Goal: Task Accomplishment & Management: Manage account settings

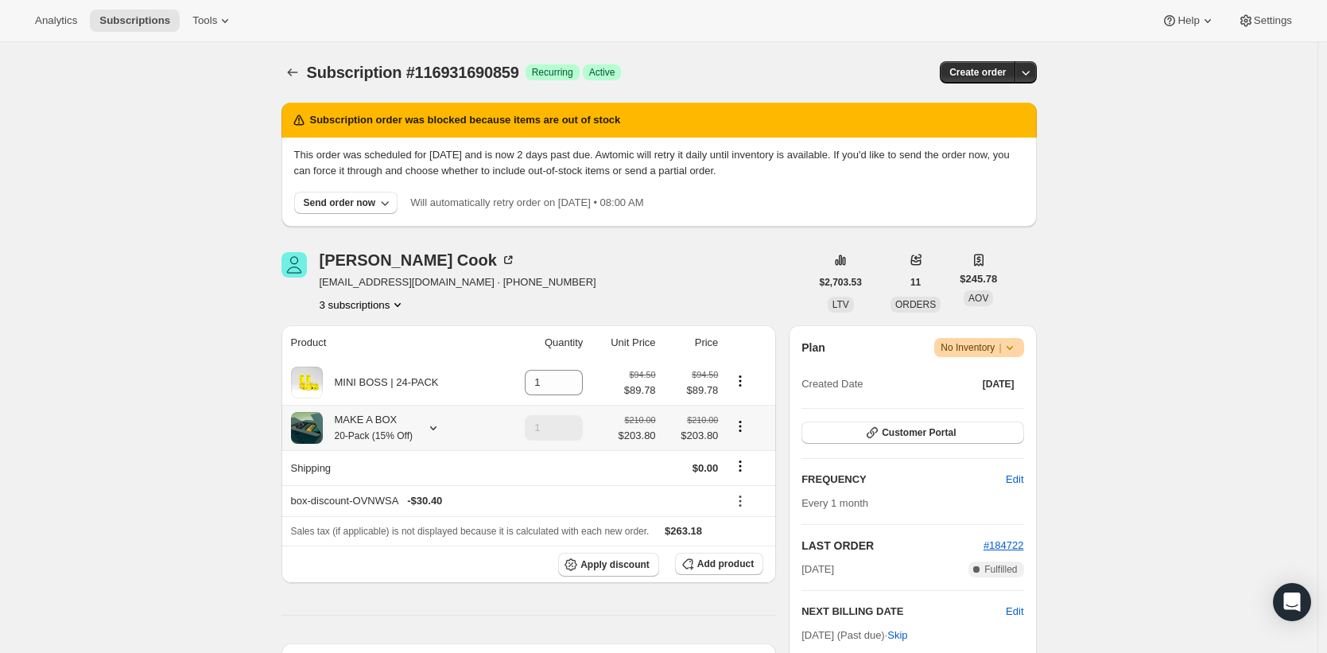
click at [452, 421] on div "MAKE A BOX 20-Pack (15% Off)" at bounding box center [392, 428] width 202 height 32
click at [471, 394] on div "MINI BOSS | 24-PACK" at bounding box center [392, 383] width 202 height 32
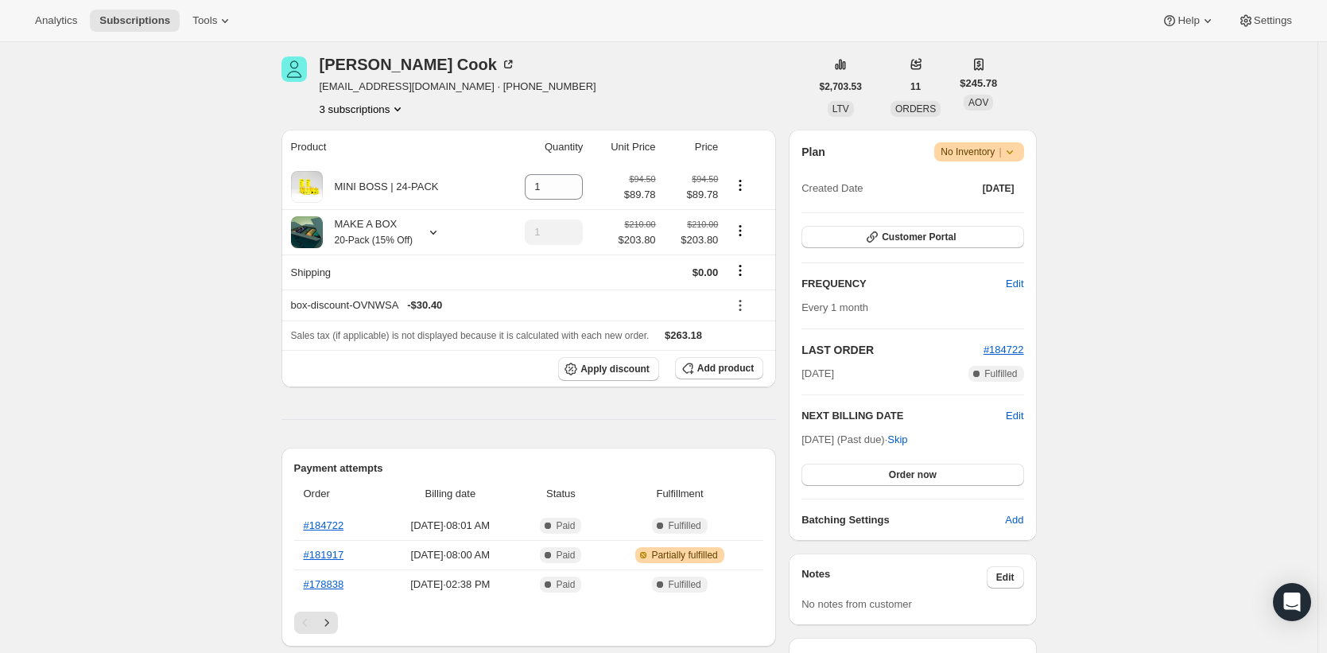
scroll to position [55, 0]
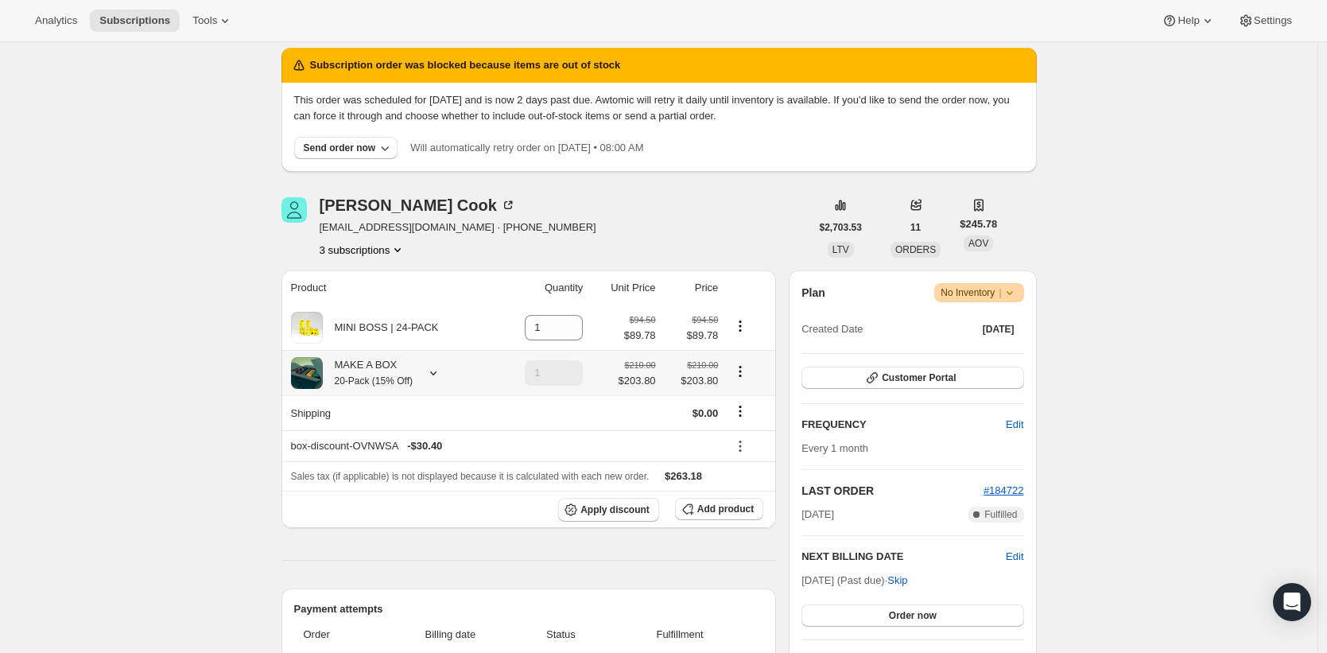
click at [463, 369] on div "MAKE A BOX 20-Pack (15% Off)" at bounding box center [392, 373] width 202 height 32
click at [436, 369] on icon at bounding box center [433, 373] width 16 height 16
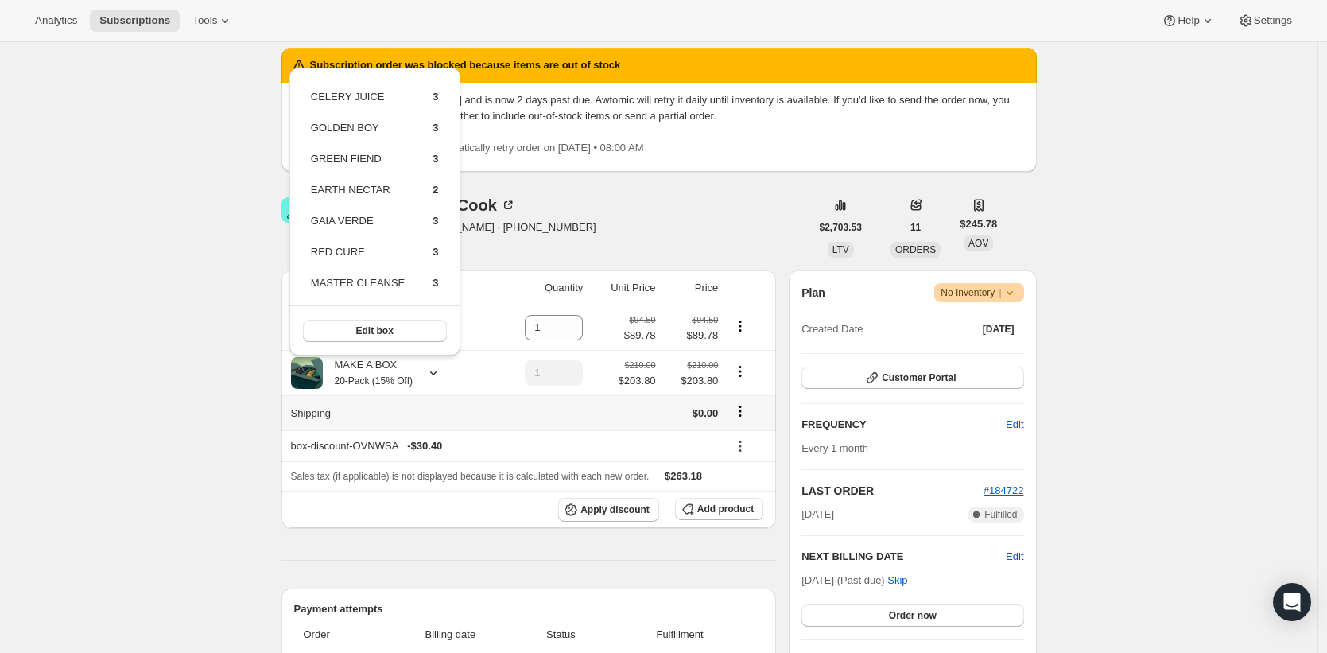
scroll to position [86, 0]
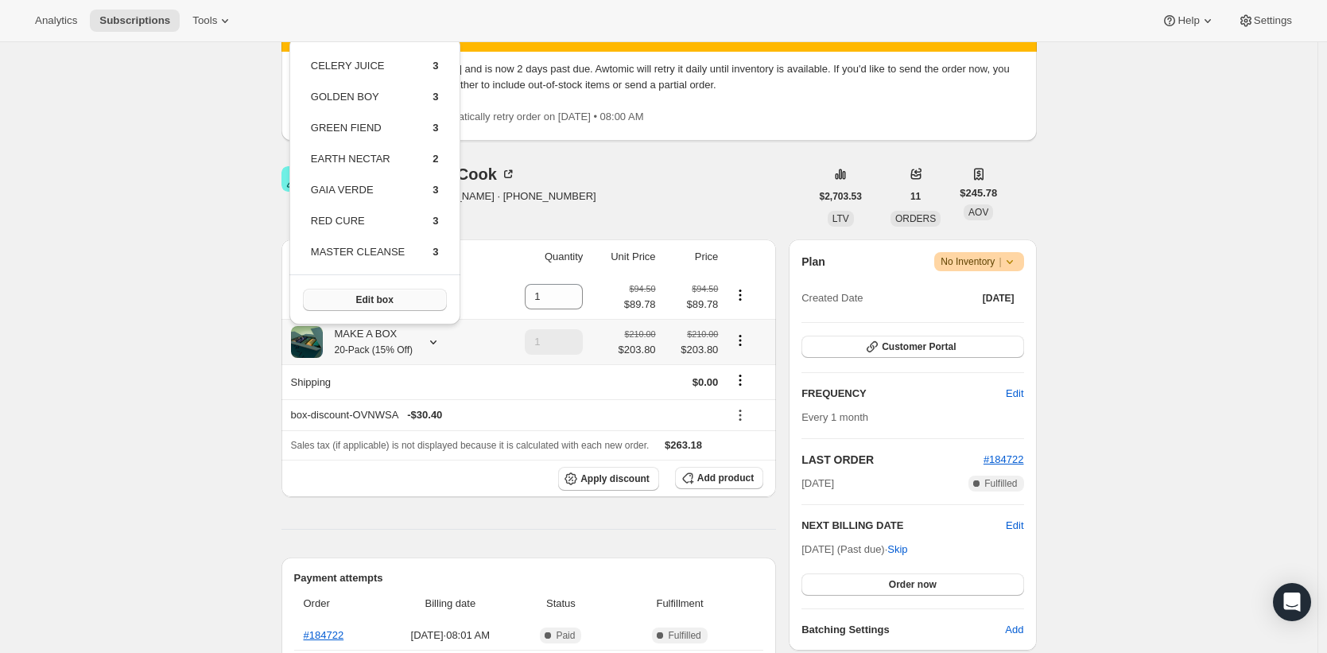
click at [396, 300] on button "Edit box" at bounding box center [375, 300] width 144 height 22
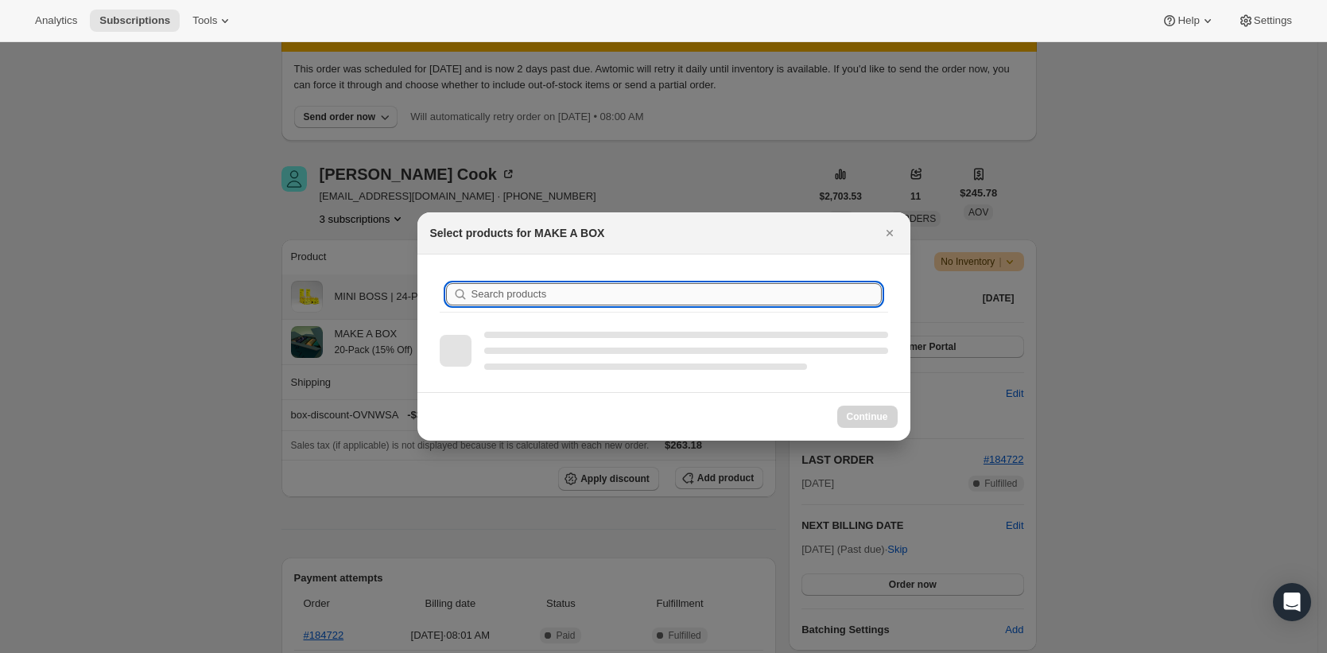
click at [490, 284] on div "Search products" at bounding box center [664, 294] width 449 height 35
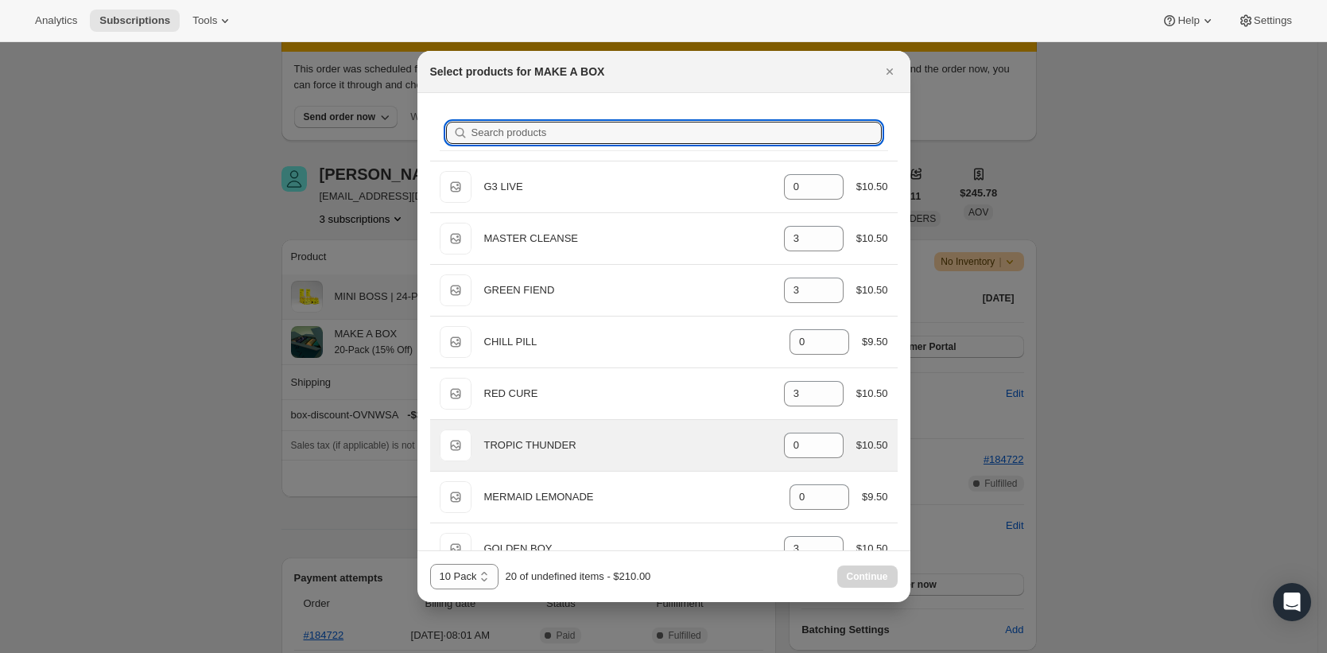
scroll to position [56, 0]
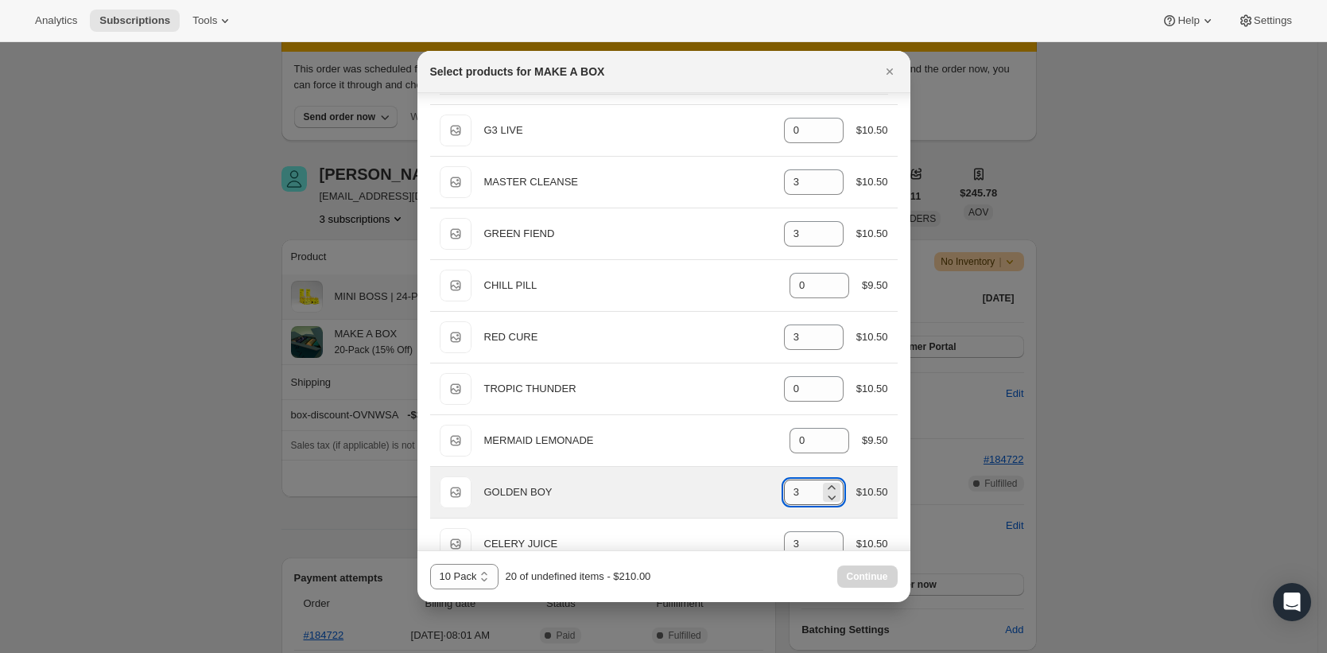
drag, startPoint x: 797, startPoint y: 492, endPoint x: 779, endPoint y: 492, distance: 18.3
click at [784, 492] on input "3" at bounding box center [802, 492] width 36 height 25
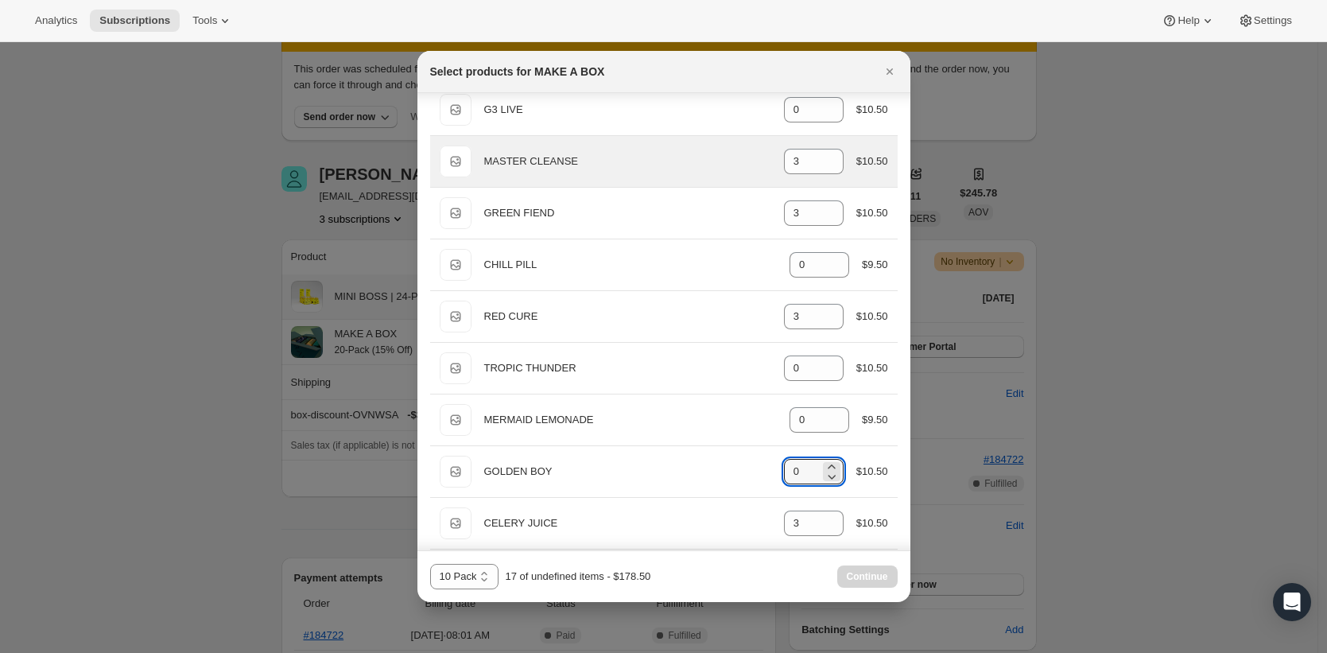
scroll to position [0, 0]
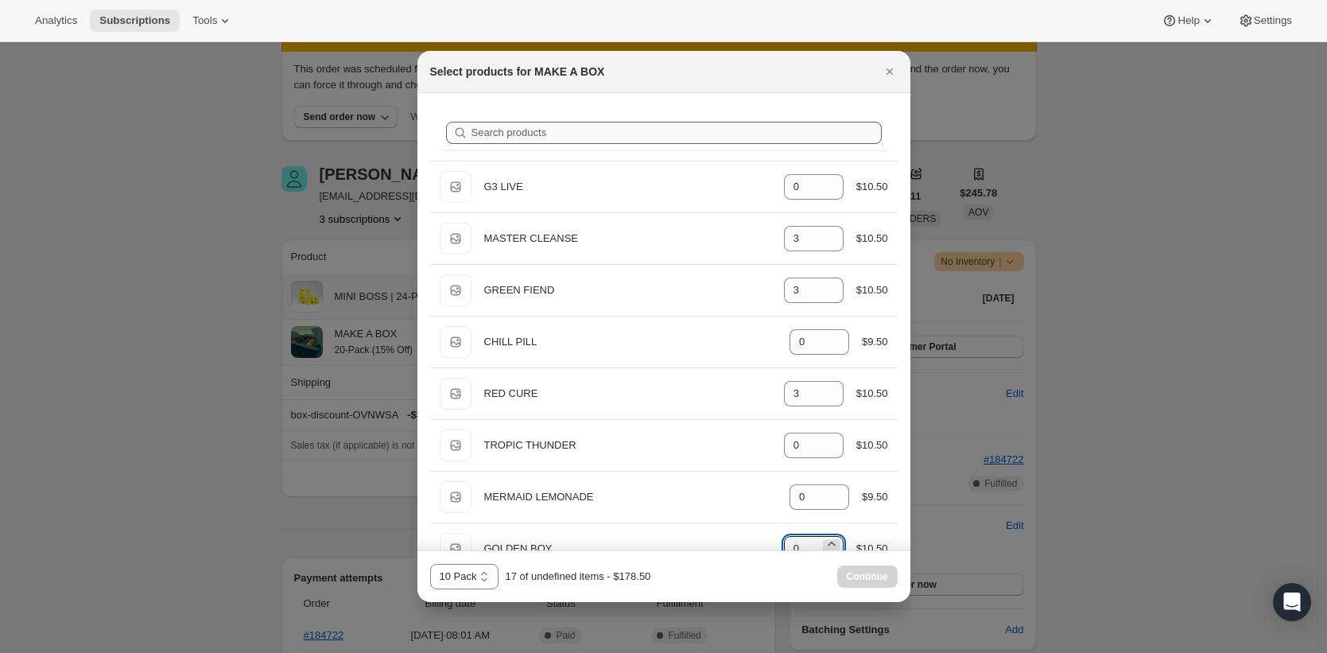
type input "0"
click at [601, 134] on input "Search products" at bounding box center [677, 133] width 410 height 22
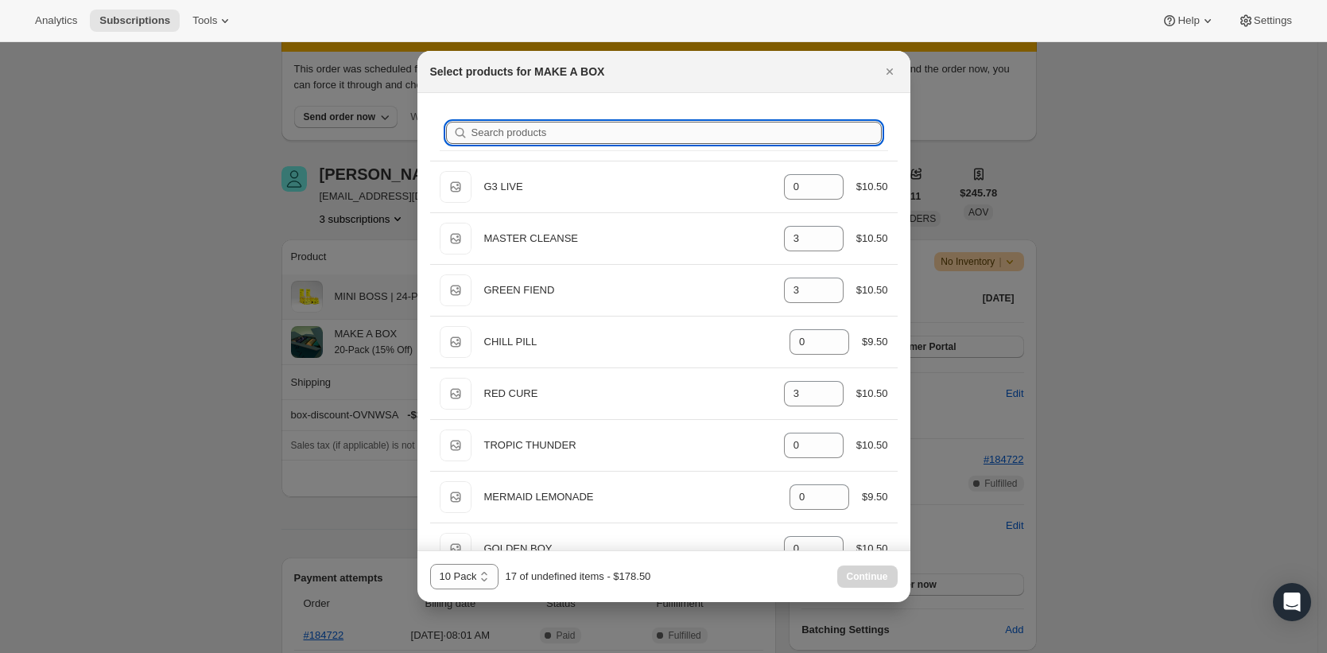
type input "S"
type input "3"
type input "0"
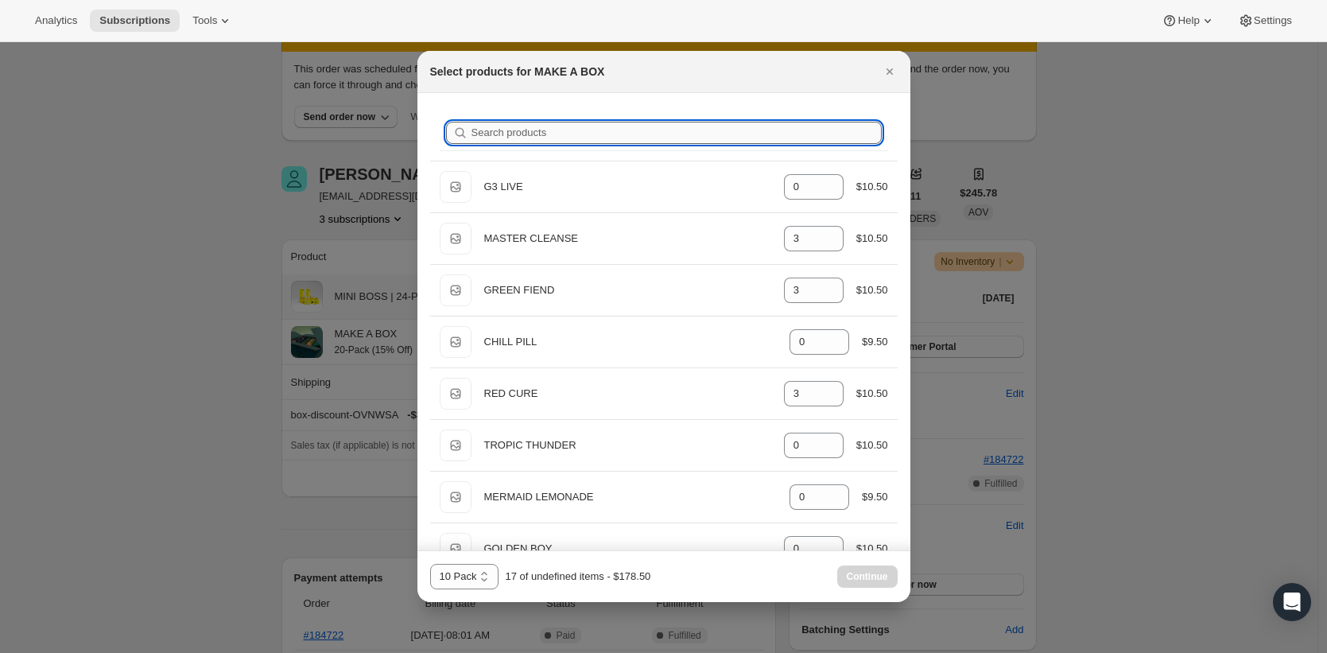
type input "0"
type input "SP"
type input "0"
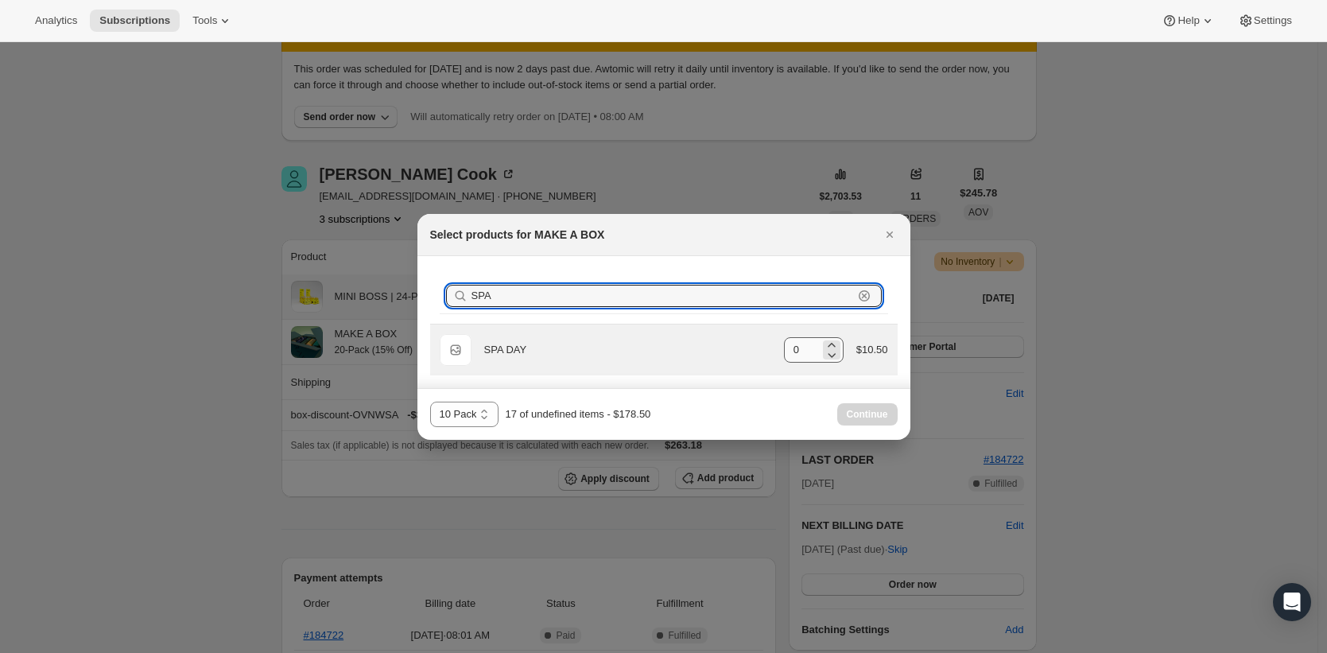
type input "SPA"
click at [802, 345] on input "0" at bounding box center [802, 349] width 36 height 25
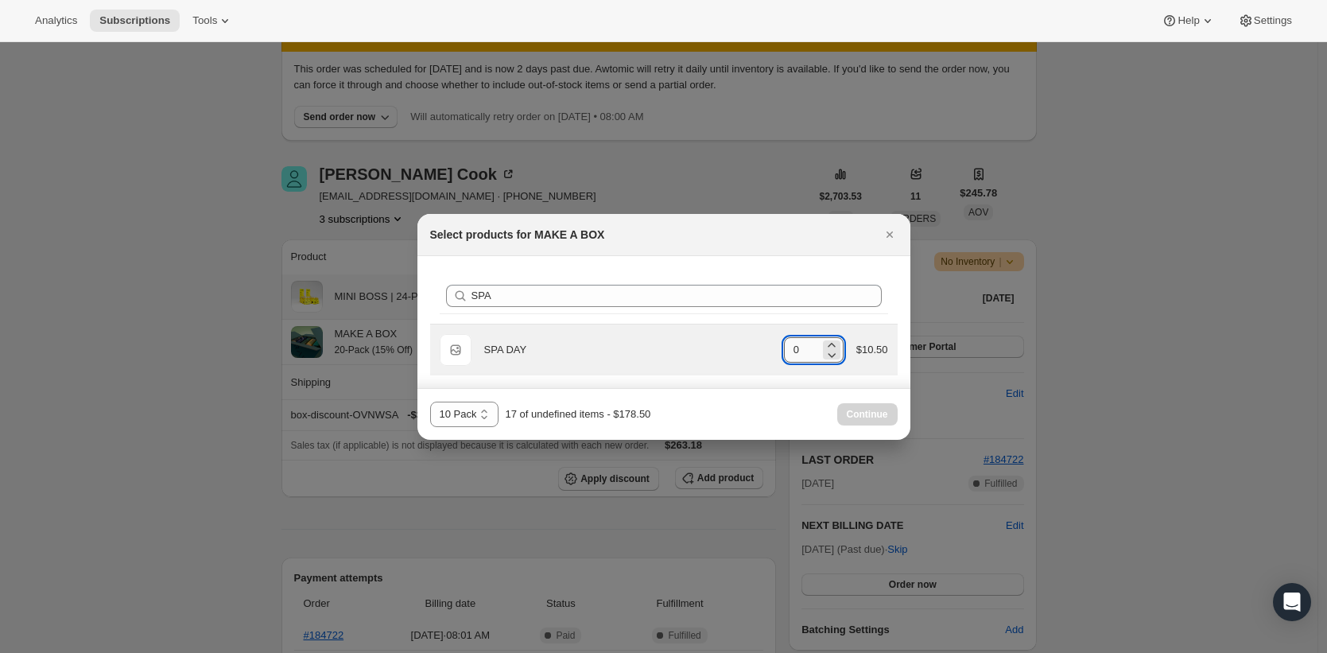
click at [802, 345] on input "0" at bounding box center [802, 349] width 36 height 25
type input "3"
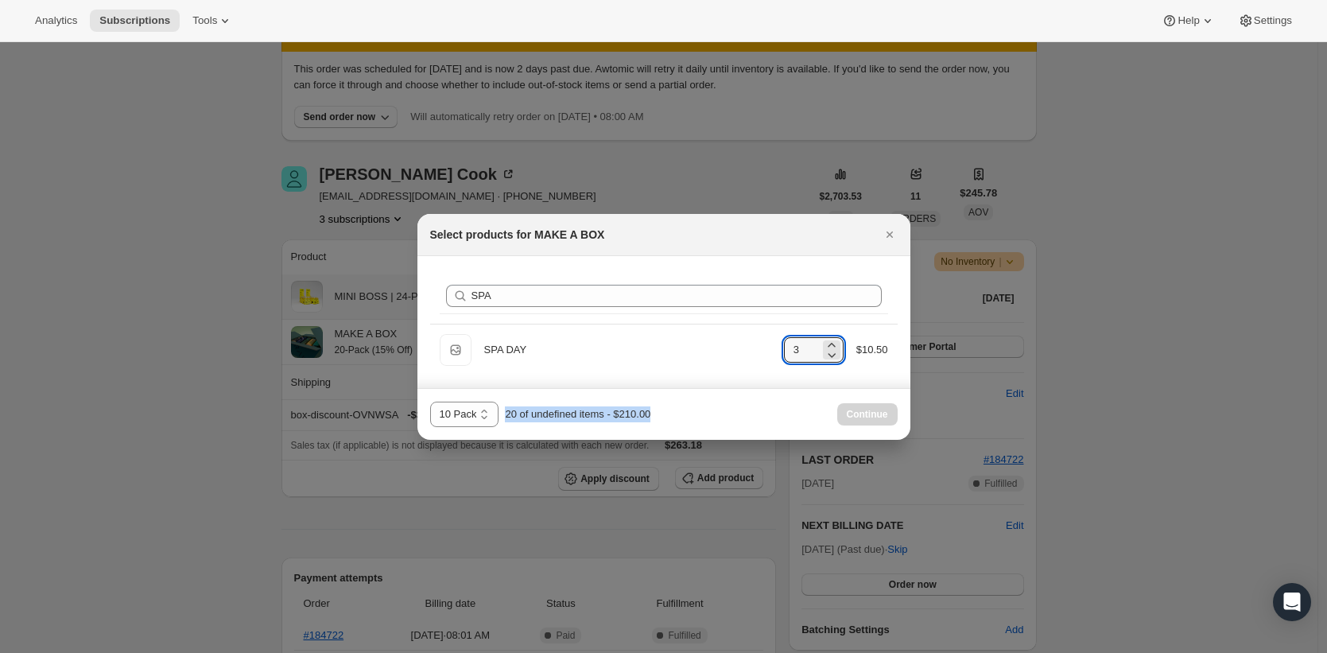
drag, startPoint x: 709, startPoint y: 404, endPoint x: 702, endPoint y: 414, distance: 11.9
click at [708, 410] on div "10 Pack 15 Pack (10% Off) 20 Pack (20% Off) 10 Pack 20 of undefined items - $21…" at bounding box center [664, 414] width 468 height 25
click at [763, 407] on div "10 Pack 15 Pack (10% Off) 20 Pack (20% Off) 10 Pack 20 of undefined items - $21…" at bounding box center [664, 414] width 468 height 25
click at [487, 417] on select "10 Pack 15 Pack (10% Off) 20 Pack (20% Off)" at bounding box center [464, 414] width 69 height 25
select select "gid://shopify/ProductVariant/43388924625045"
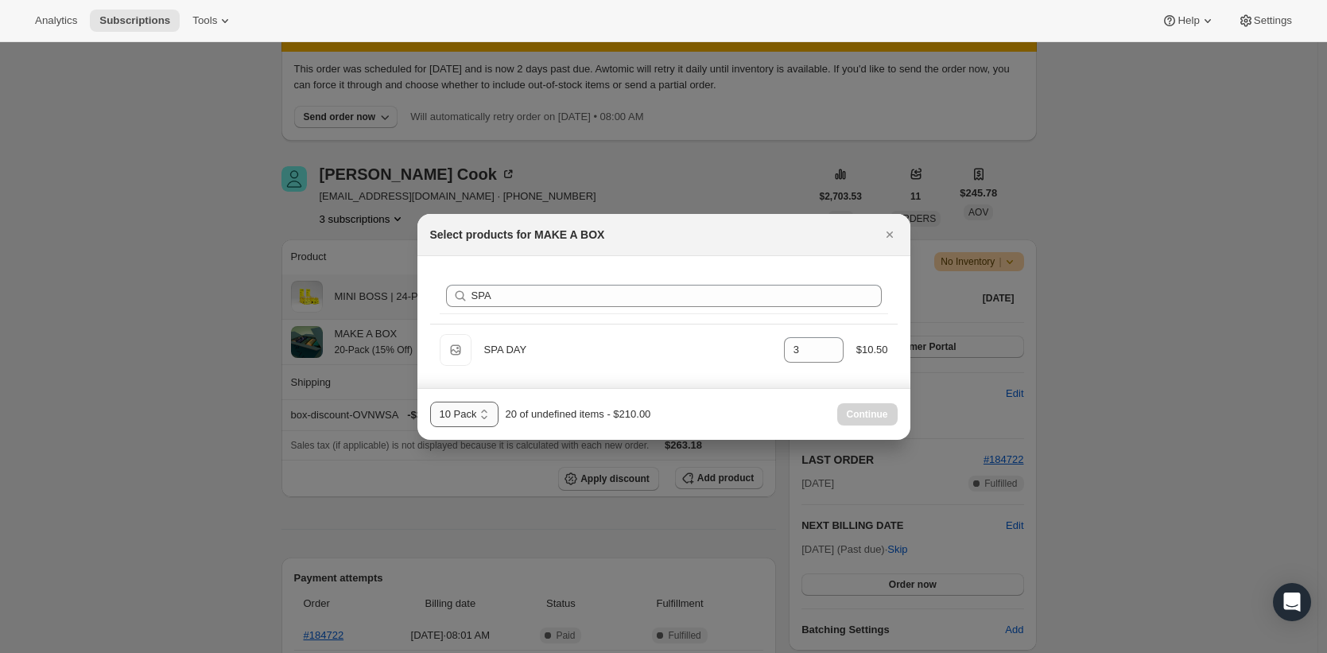
click at [430, 402] on select "10 Pack 15 Pack (10% Off) 20 Pack (20% Off)" at bounding box center [464, 414] width 69 height 25
click at [848, 420] on span "Continue" at bounding box center [867, 414] width 41 height 13
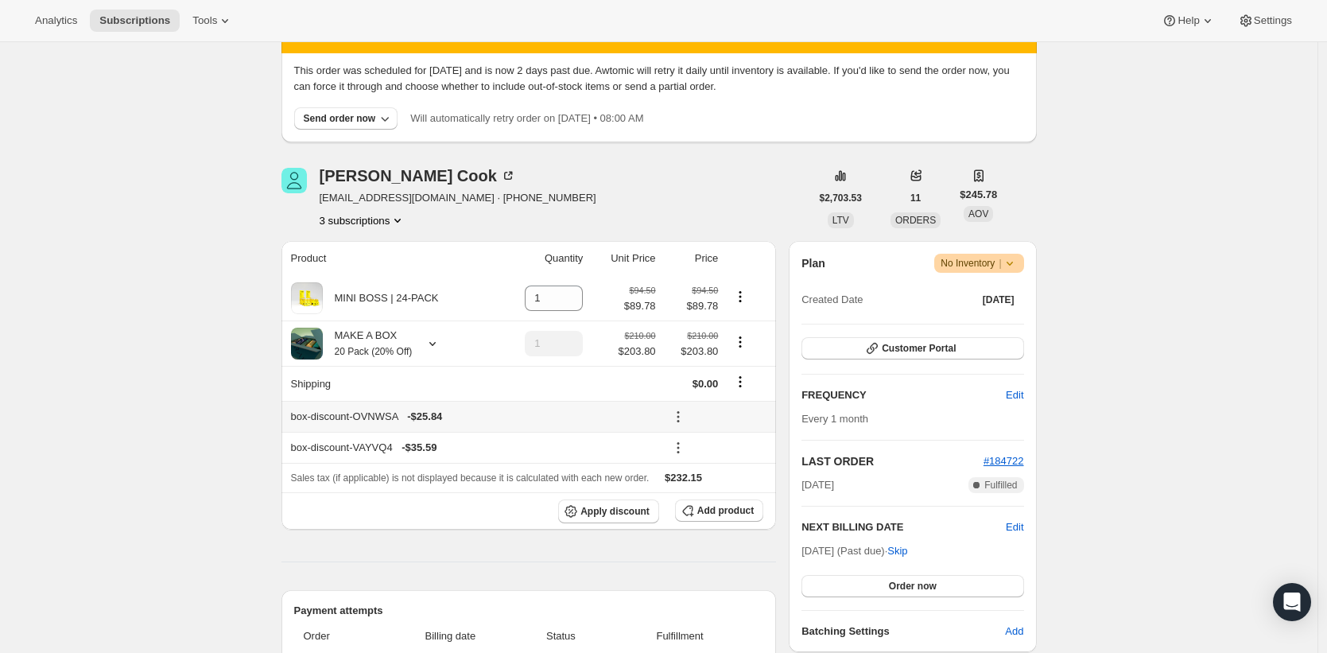
scroll to position [204, 0]
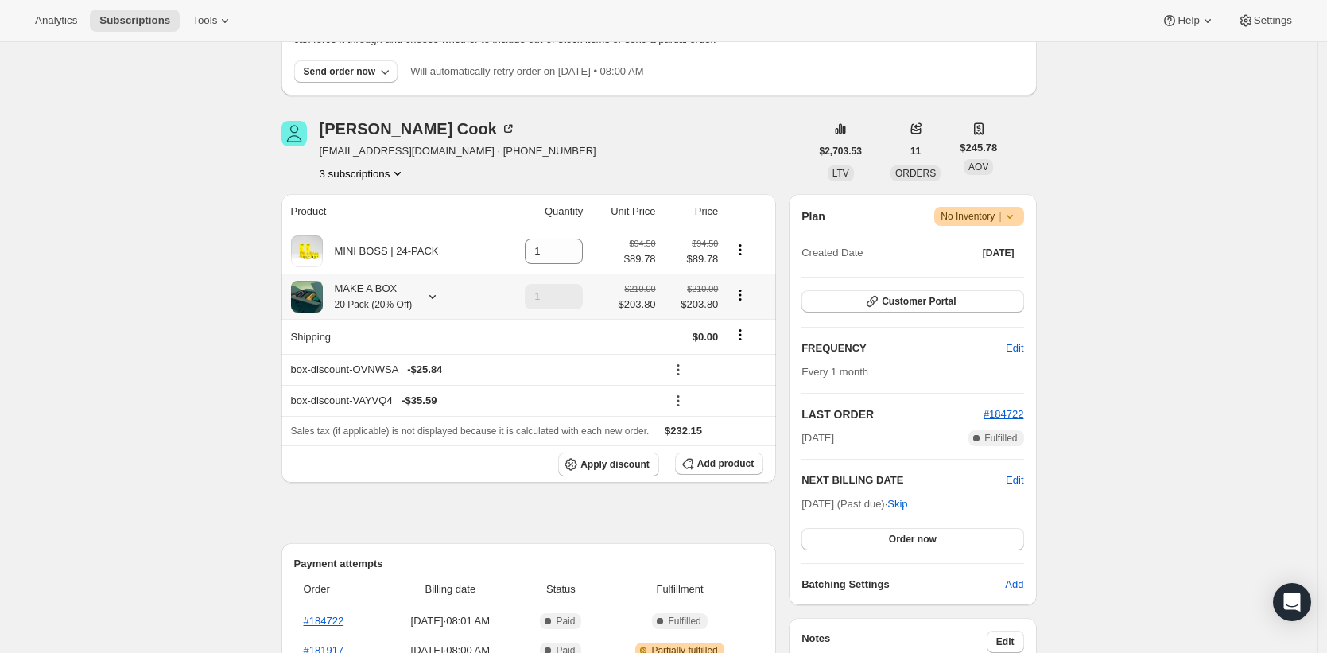
click at [441, 297] on icon at bounding box center [433, 297] width 16 height 16
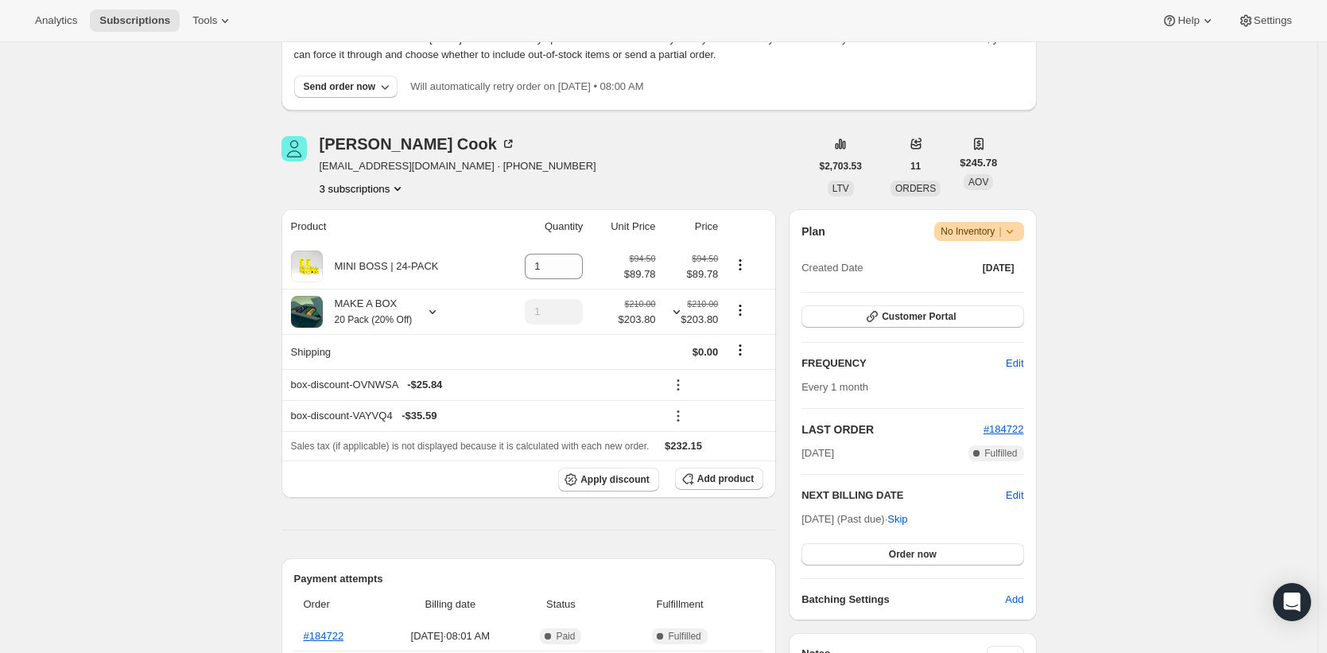
scroll to position [0, 0]
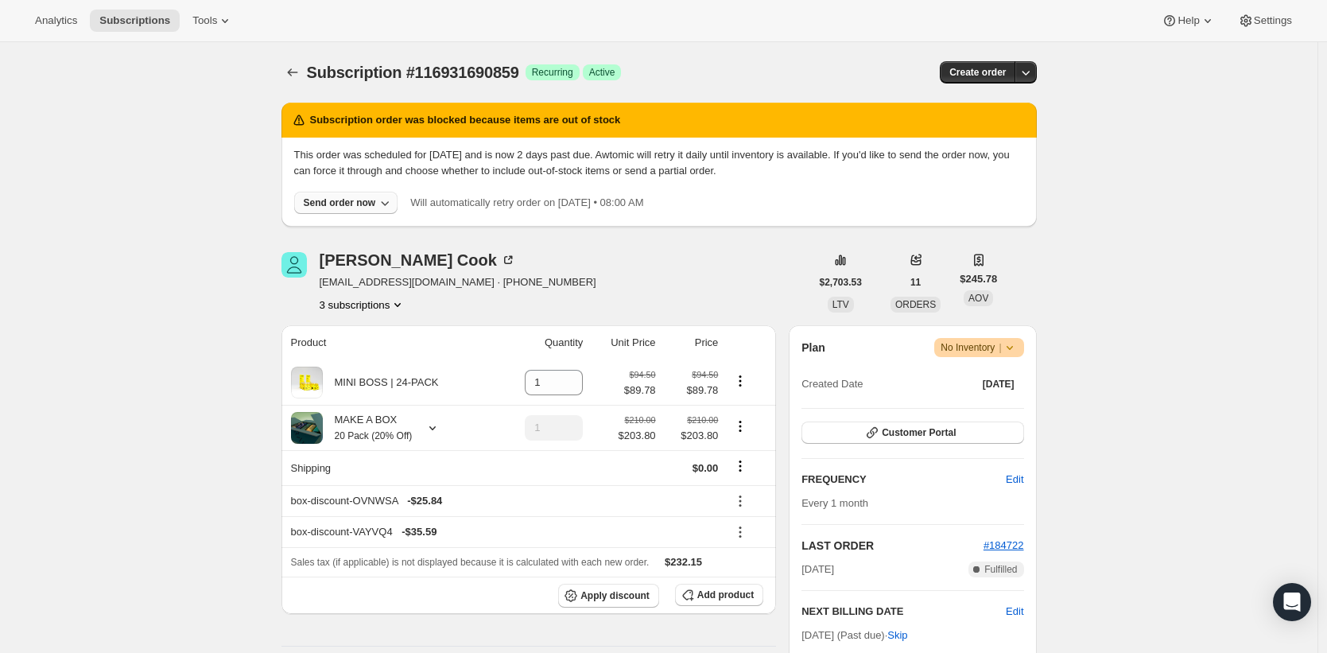
click at [388, 200] on icon "button" at bounding box center [385, 203] width 16 height 16
click at [612, 268] on div "Wesley Cook wacsonwacsoff@gmail.com · +17209514046 3 subscriptions" at bounding box center [546, 282] width 529 height 60
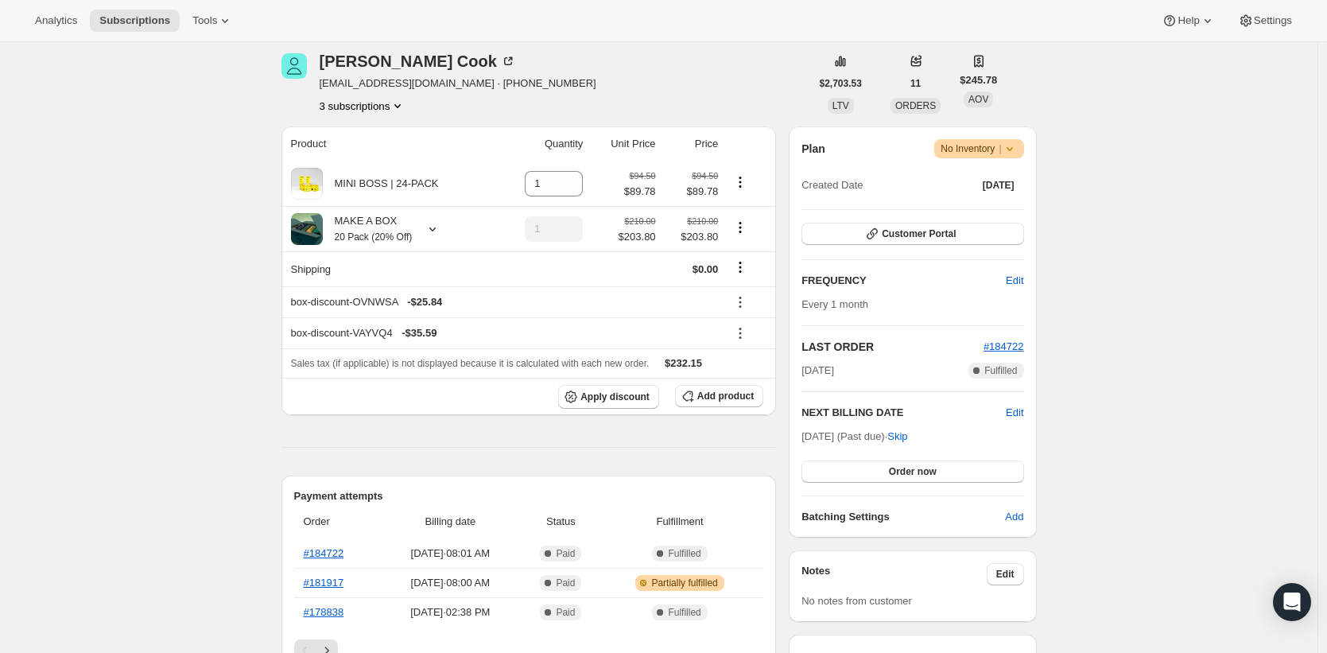
scroll to position [239, 0]
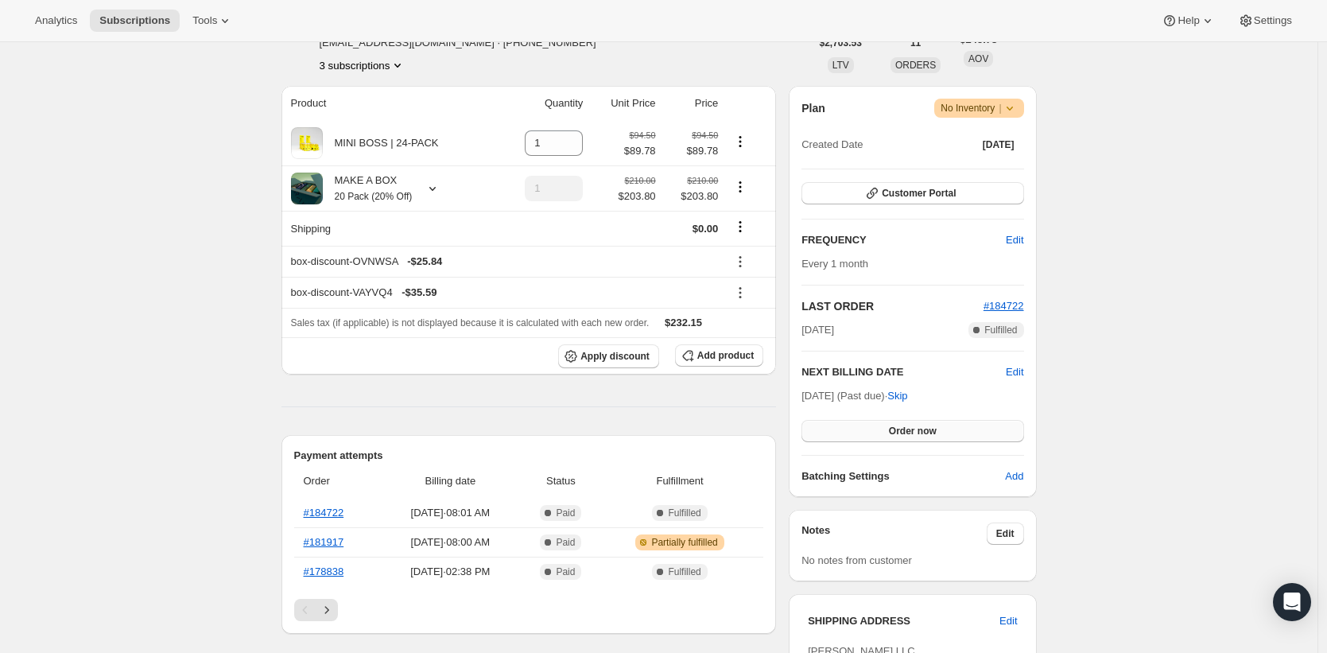
click at [961, 440] on button "Order now" at bounding box center [913, 431] width 222 height 22
click at [941, 435] on span "Click to confirm" at bounding box center [912, 431] width 72 height 13
